Goal: Information Seeking & Learning: Learn about a topic

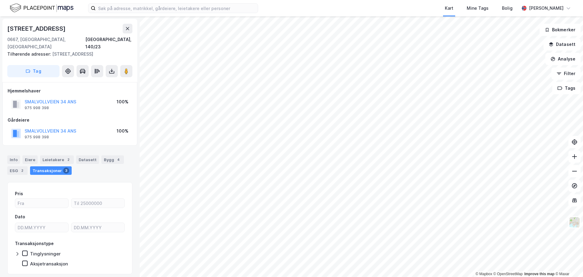
scroll to position [0, 0]
click at [158, 5] on input at bounding box center [177, 8] width 162 height 9
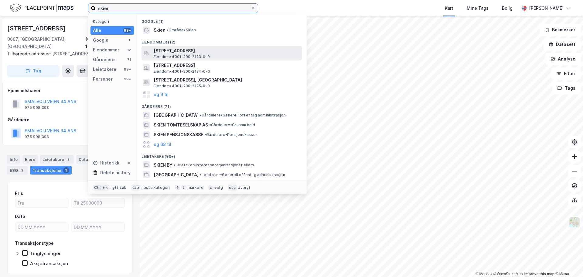
type input "skien"
click at [214, 55] on div "[STREET_ADDRESS], PORSGRUNN Eiendom • 4001-200-2123-0-0" at bounding box center [227, 53] width 147 height 12
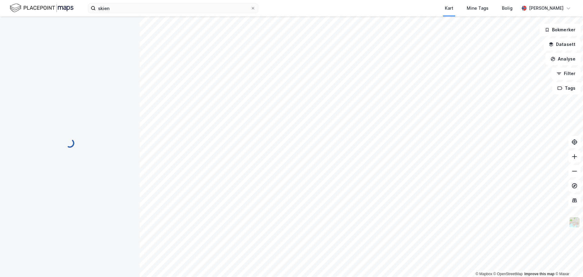
scroll to position [0, 0]
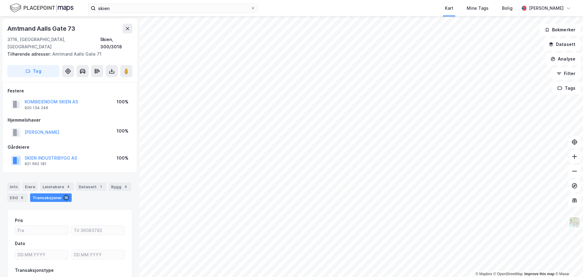
scroll to position [0, 0]
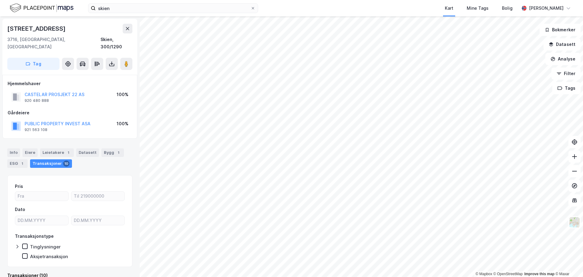
scroll to position [0, 0]
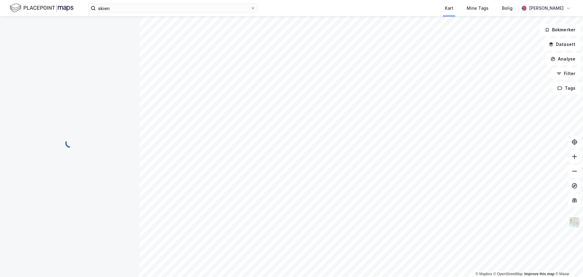
scroll to position [0, 0]
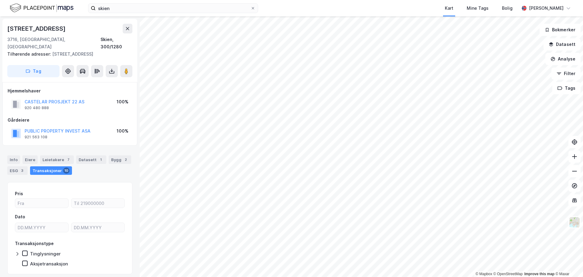
scroll to position [0, 0]
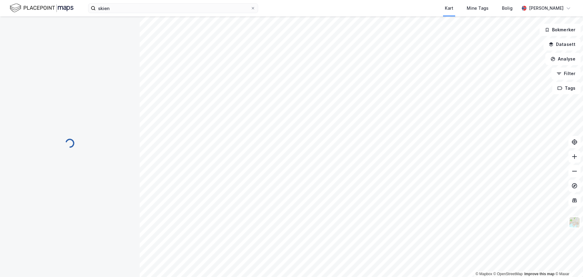
scroll to position [0, 0]
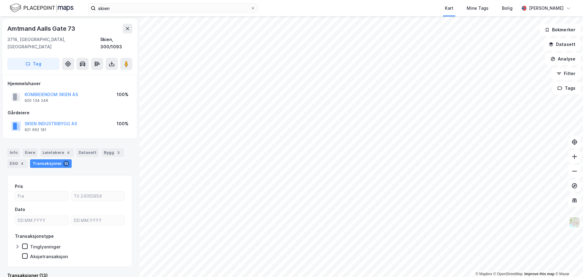
scroll to position [0, 0]
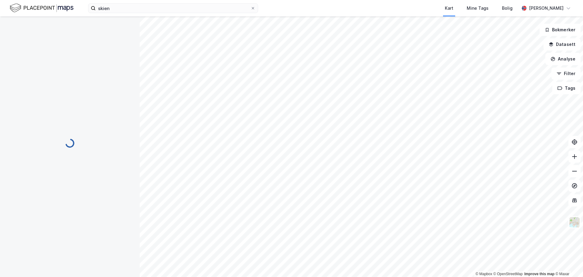
scroll to position [0, 0]
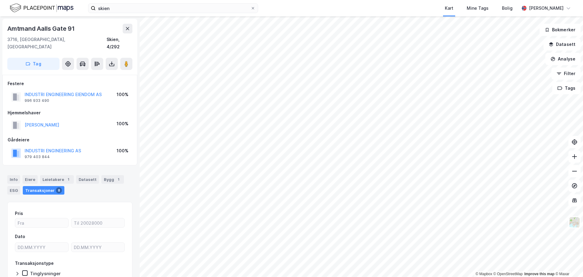
scroll to position [0, 0]
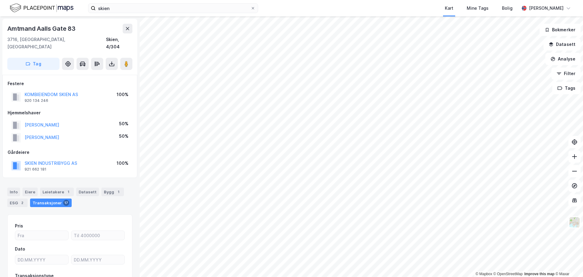
scroll to position [0, 0]
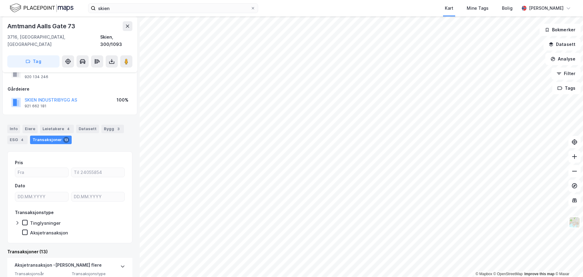
scroll to position [0, 0]
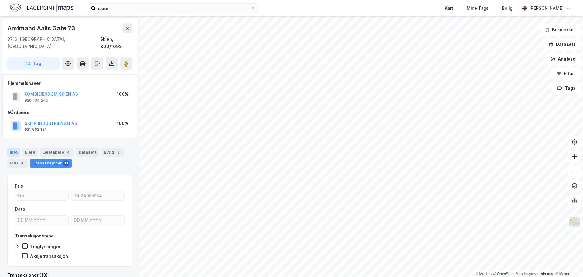
click at [16, 148] on div "Info" at bounding box center [13, 152] width 13 height 9
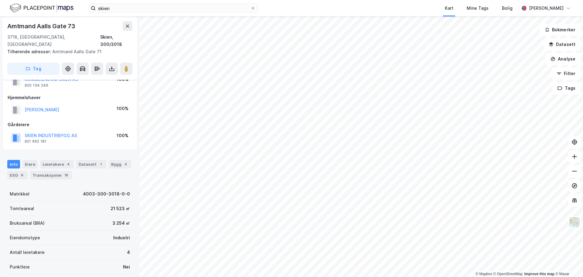
scroll to position [31, 0]
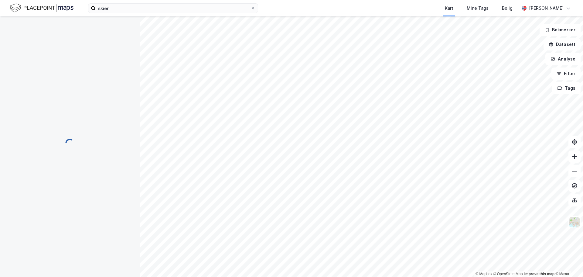
scroll to position [31, 0]
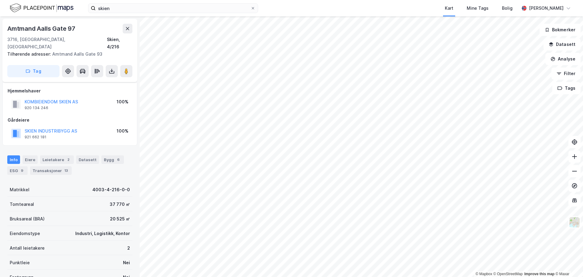
scroll to position [31, 0]
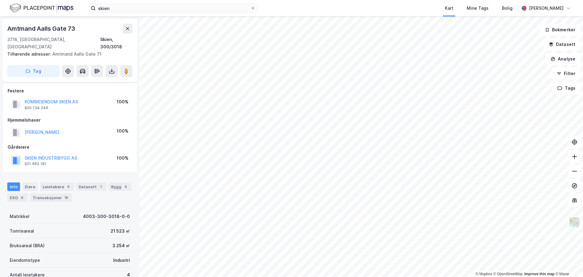
scroll to position [31, 0]
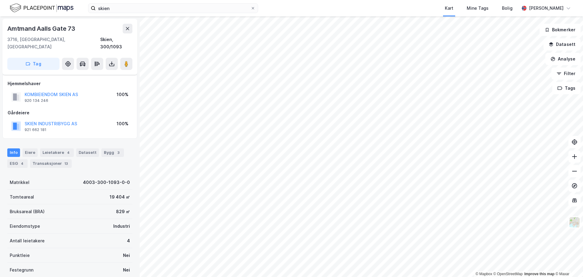
scroll to position [31, 0]
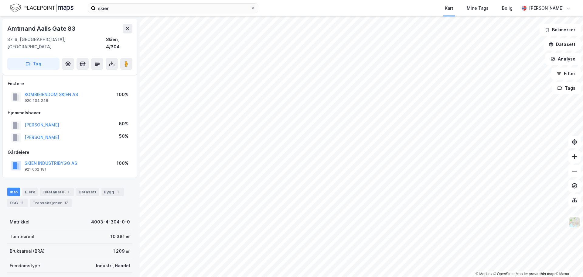
scroll to position [31, 0]
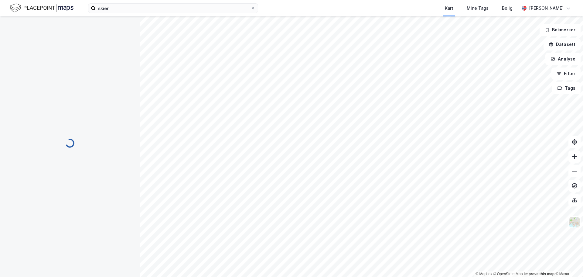
scroll to position [31, 0]
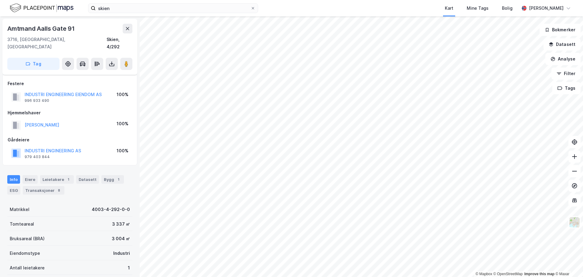
scroll to position [31, 0]
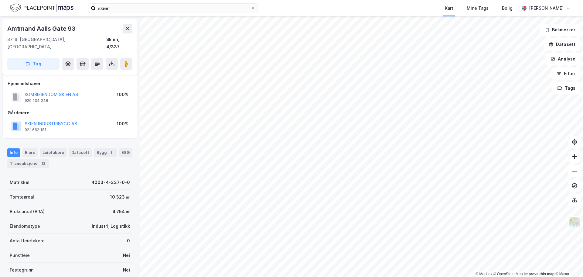
scroll to position [31, 0]
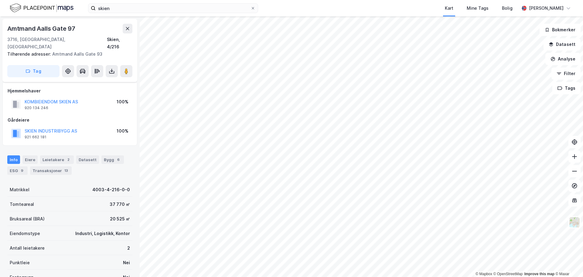
scroll to position [31, 0]
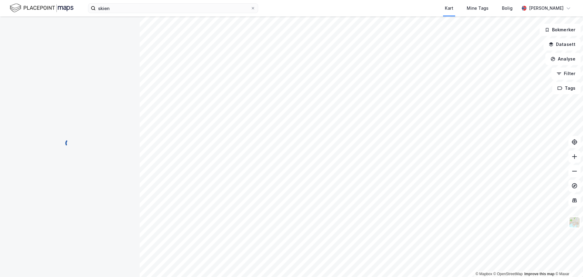
scroll to position [31, 0]
